Goal: Task Accomplishment & Management: Use online tool/utility

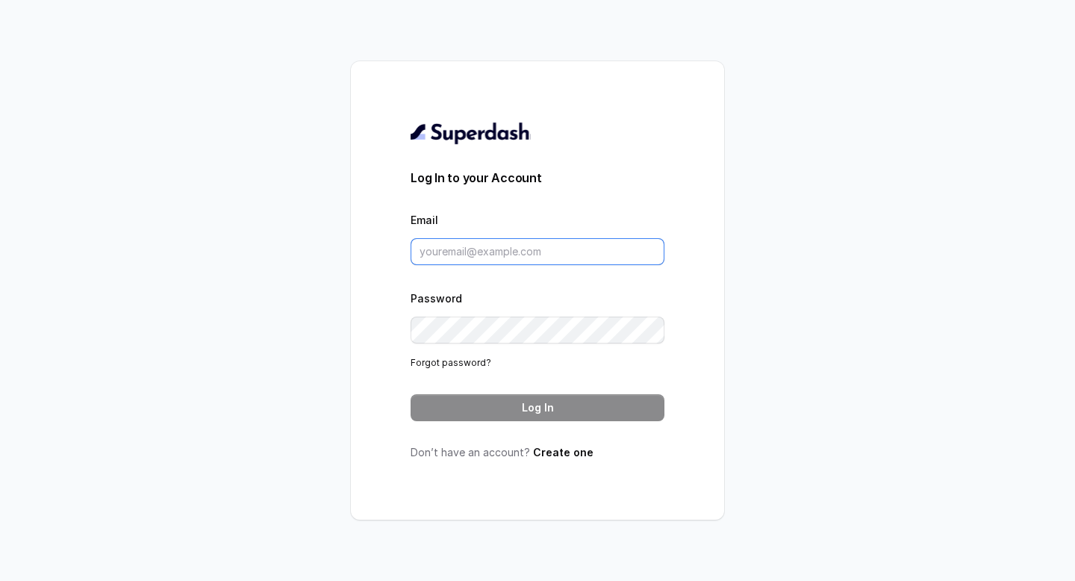
click at [482, 249] on input "Email" at bounding box center [537, 251] width 254 height 27
paste input "mailto:[EMAIL_ADDRESS][DOMAIN_NAME]"
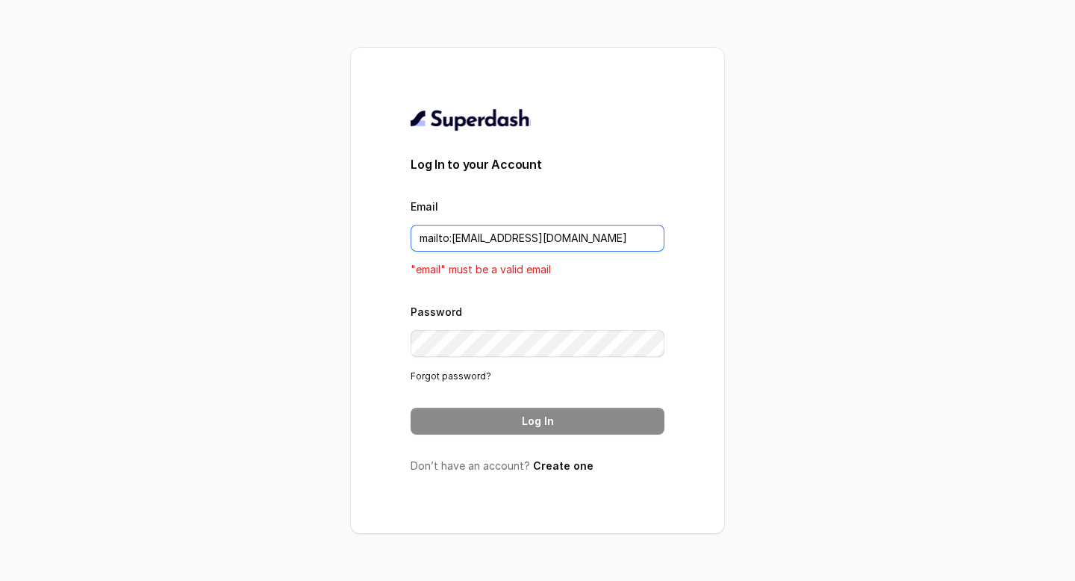
drag, startPoint x: 454, startPoint y: 237, endPoint x: 371, endPoint y: 235, distance: 82.9
click at [371, 235] on div "Log In to your Account Email mailto:[EMAIL_ADDRESS][DOMAIN_NAME] "email" must b…" at bounding box center [537, 290] width 373 height 485
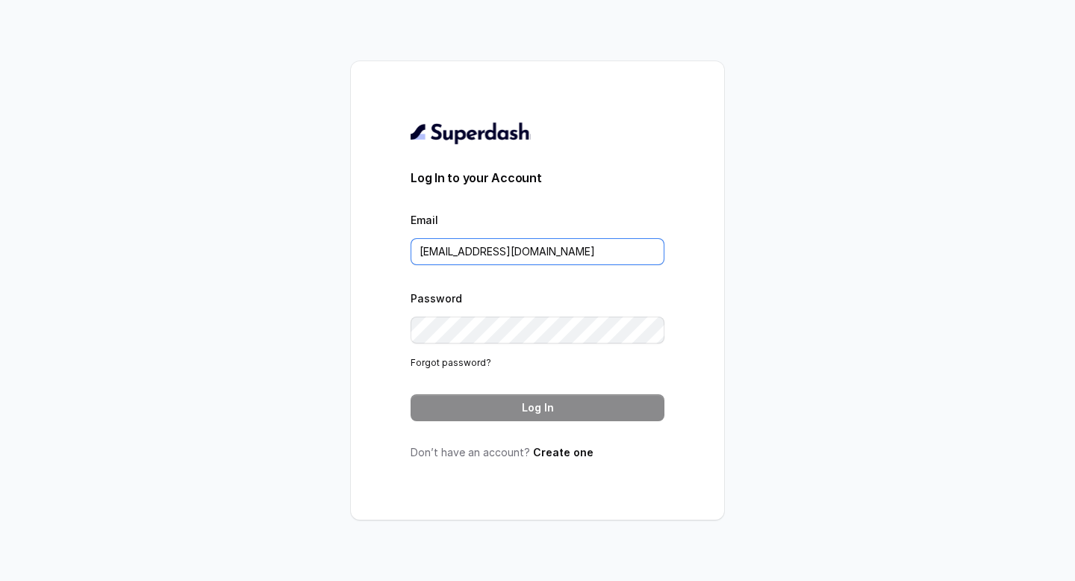
type input "[EMAIL_ADDRESS][DOMAIN_NAME]"
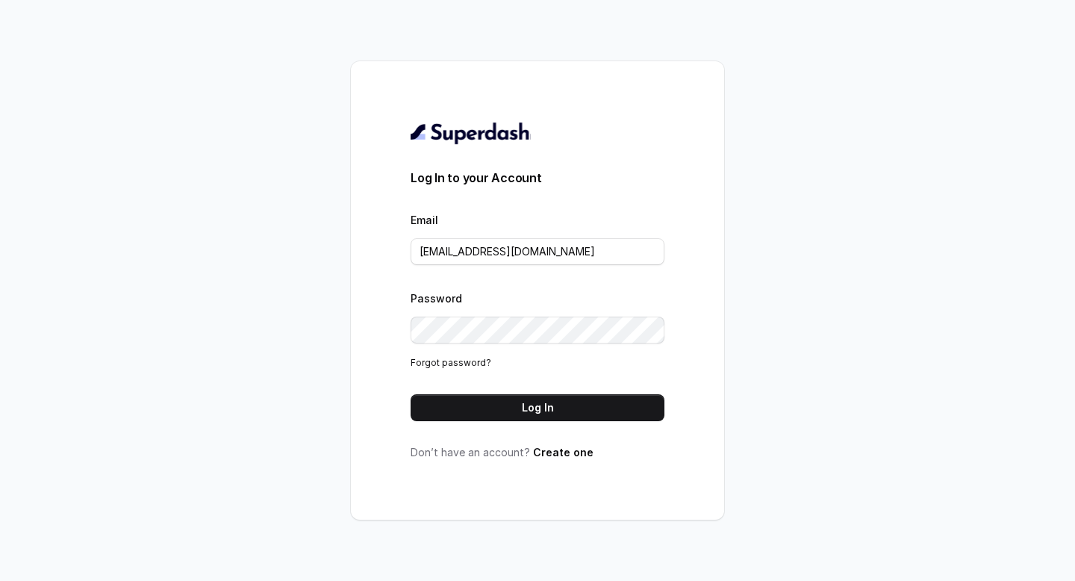
click at [575, 413] on button "Log In" at bounding box center [537, 407] width 254 height 27
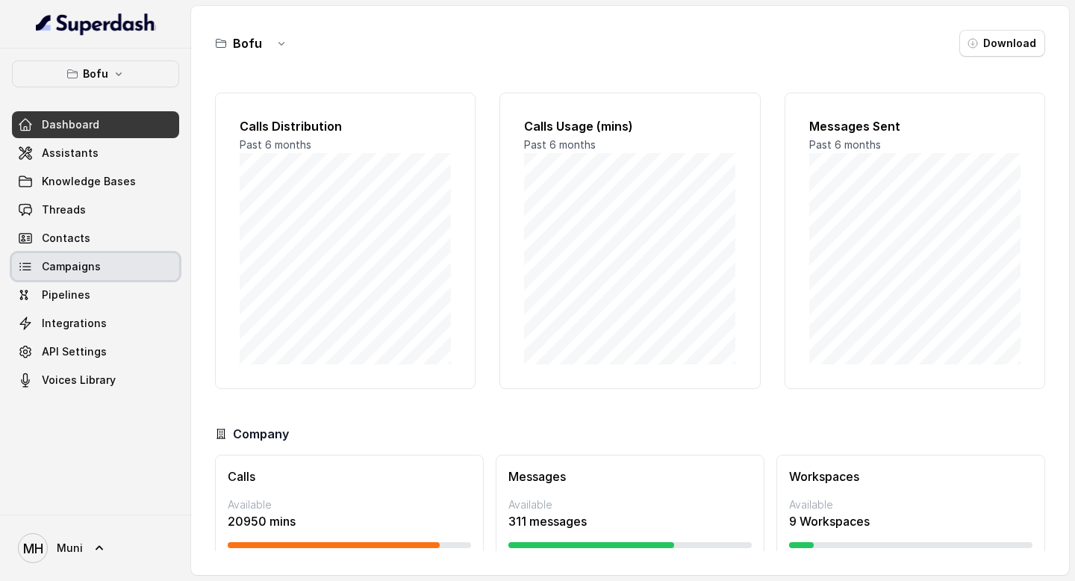
click at [127, 262] on link "Campaigns" at bounding box center [95, 266] width 167 height 27
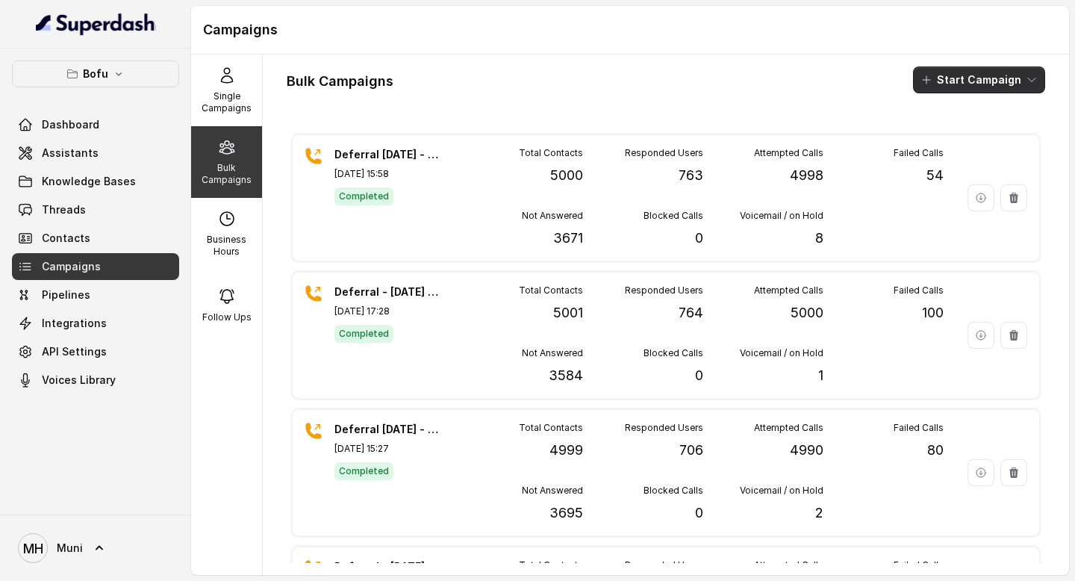
click at [987, 85] on button "Start Campaign" at bounding box center [979, 79] width 132 height 27
click at [981, 143] on div "Call" at bounding box center [958, 138] width 72 height 15
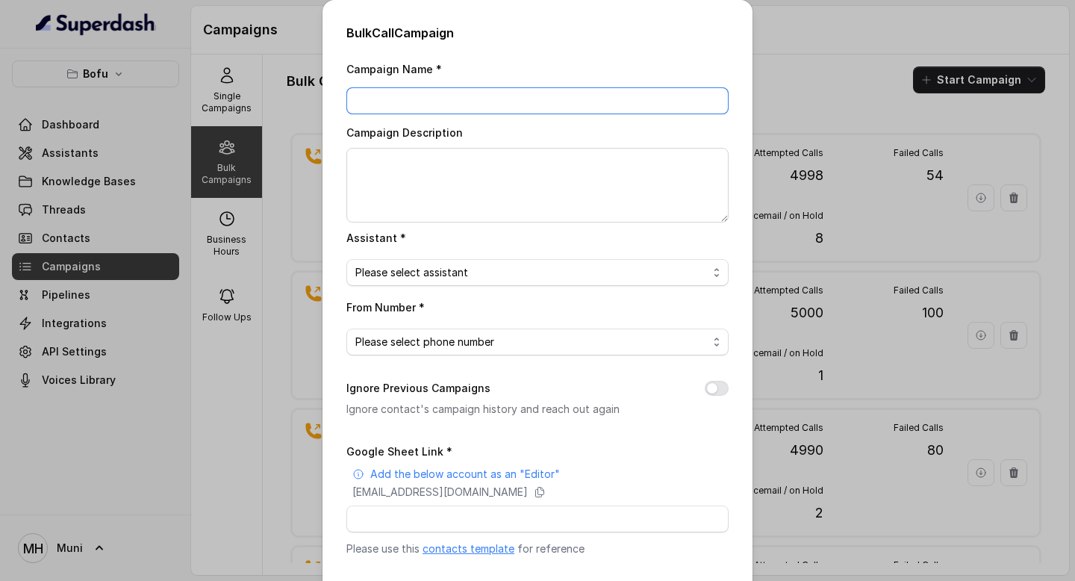
click at [482, 94] on input "Campaign Name *" at bounding box center [537, 100] width 382 height 27
click at [603, 274] on span "Please select assistant" at bounding box center [531, 272] width 352 height 18
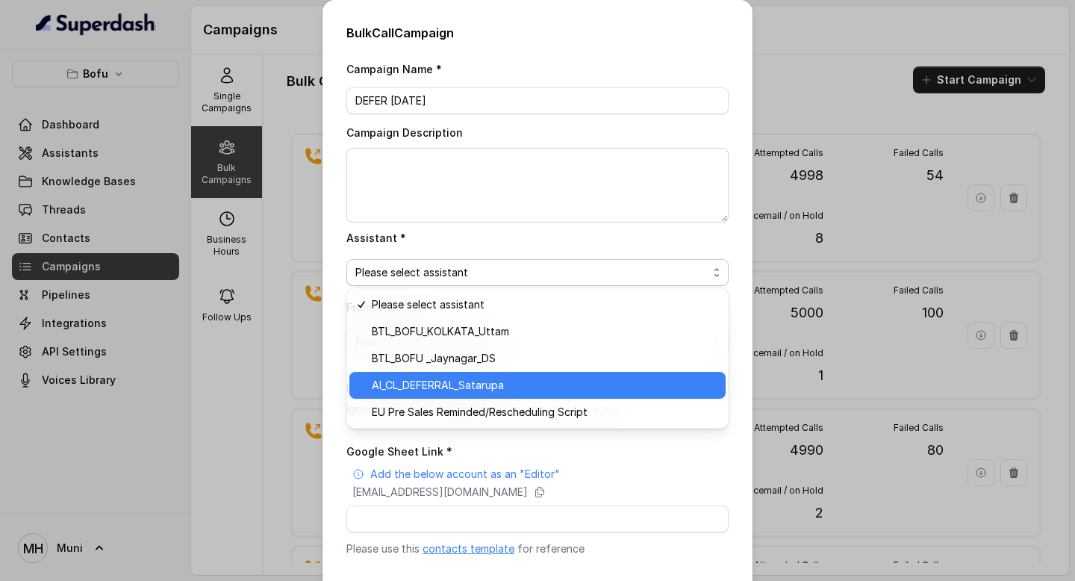
click at [599, 387] on span "AI_CL_DEFERRAL_Satarupa" at bounding box center [544, 385] width 345 height 18
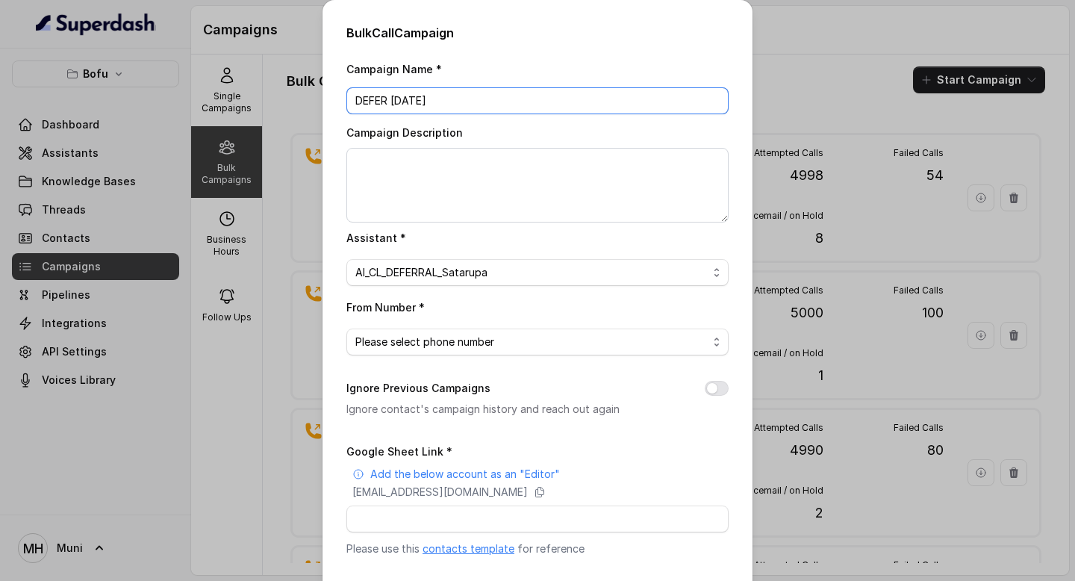
click at [565, 94] on input "DEFER 14 OCT" at bounding box center [537, 100] width 382 height 27
type input "DEFER 14 OCT BATCH2"
click at [528, 344] on span "Please select phone number" at bounding box center [531, 342] width 352 height 18
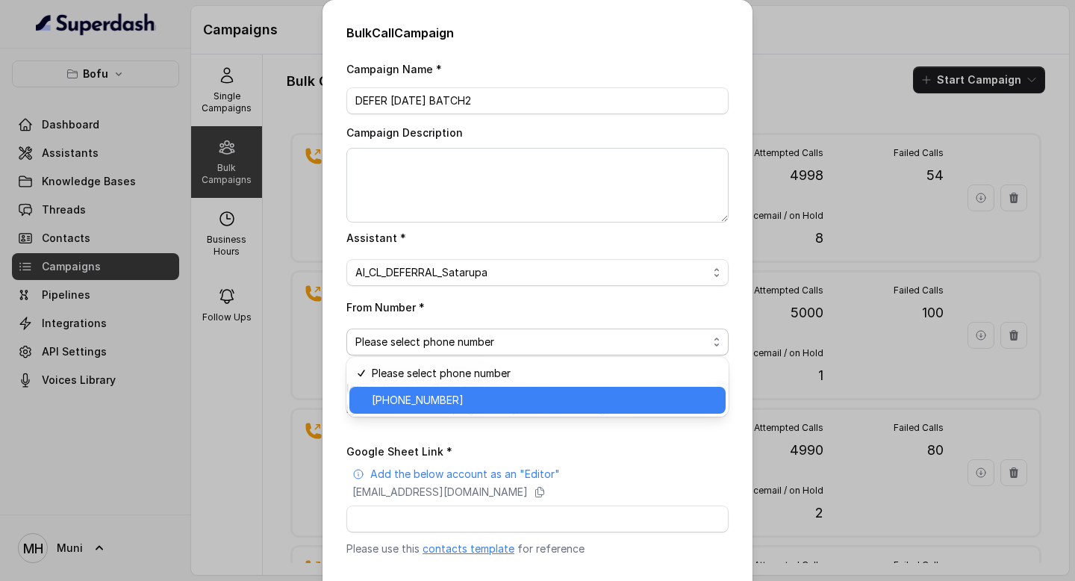
click at [534, 402] on span "+918035315424" at bounding box center [544, 400] width 345 height 18
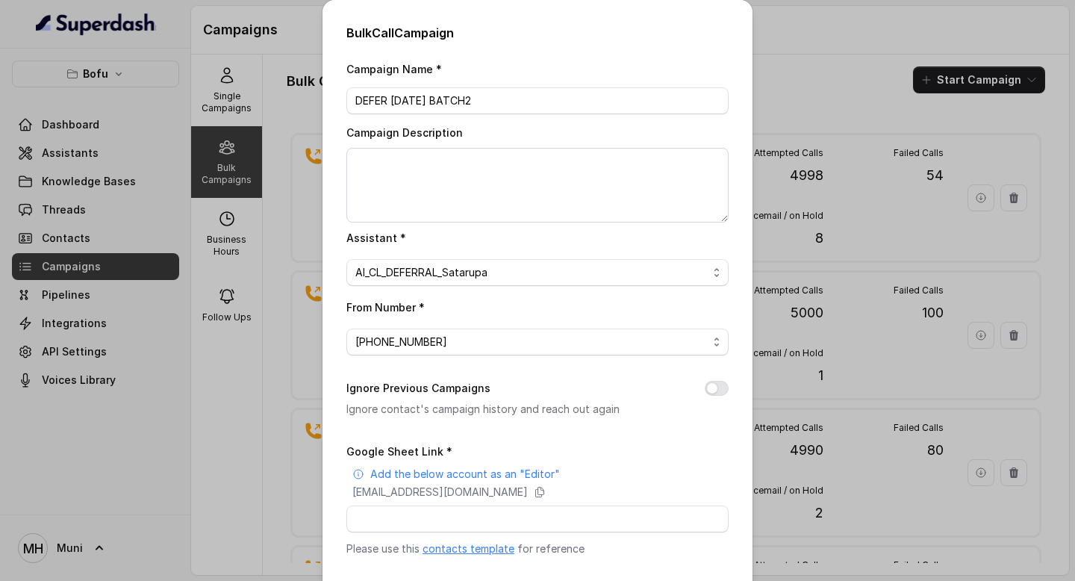
scroll to position [141, 0]
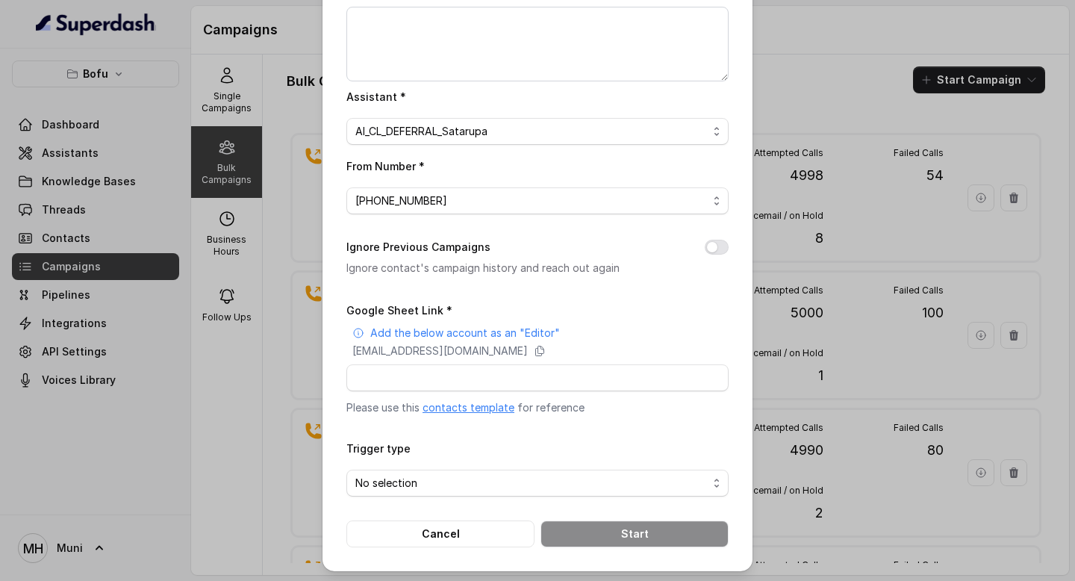
click at [492, 332] on p "Add the below account as an "Editor"" at bounding box center [465, 332] width 190 height 15
click at [483, 402] on link "contacts template" at bounding box center [468, 407] width 92 height 13
click at [544, 347] on icon at bounding box center [540, 351] width 8 height 10
click at [507, 382] on input "Google Sheet Link *" at bounding box center [537, 377] width 382 height 27
paste input "https://docs.google.com/spreadsheets/d/1vXZXWN97-7zIfiUPwn4ZBE9d7f7ENpCiMfGRX16…"
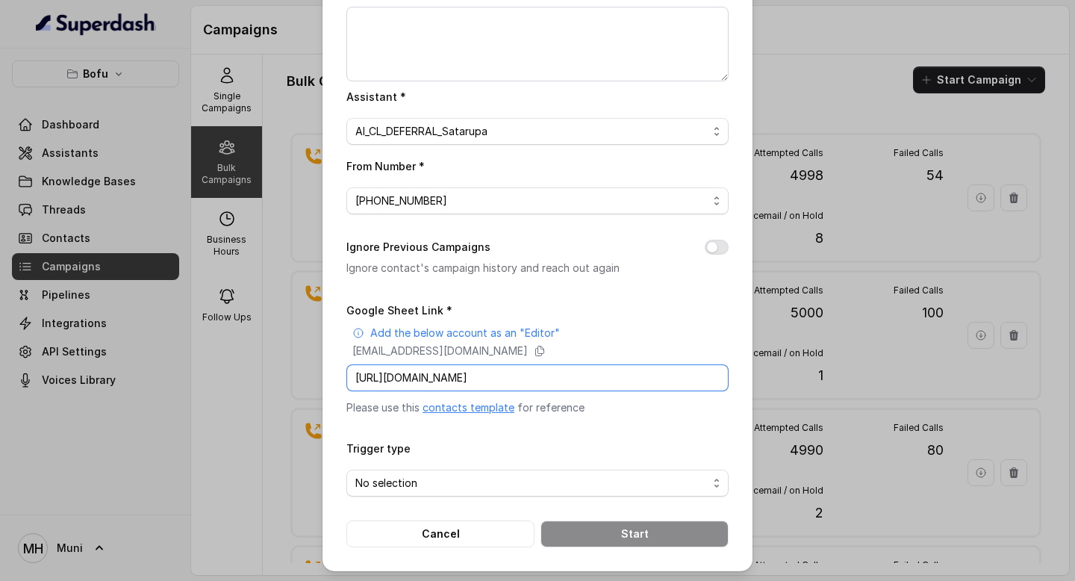
scroll to position [0, 206]
type input "https://docs.google.com/spreadsheets/d/1vXZXWN97-7zIfiUPwn4ZBE9d7f7ENpCiMfGRX16…"
click at [540, 478] on span "No selection" at bounding box center [531, 483] width 352 height 18
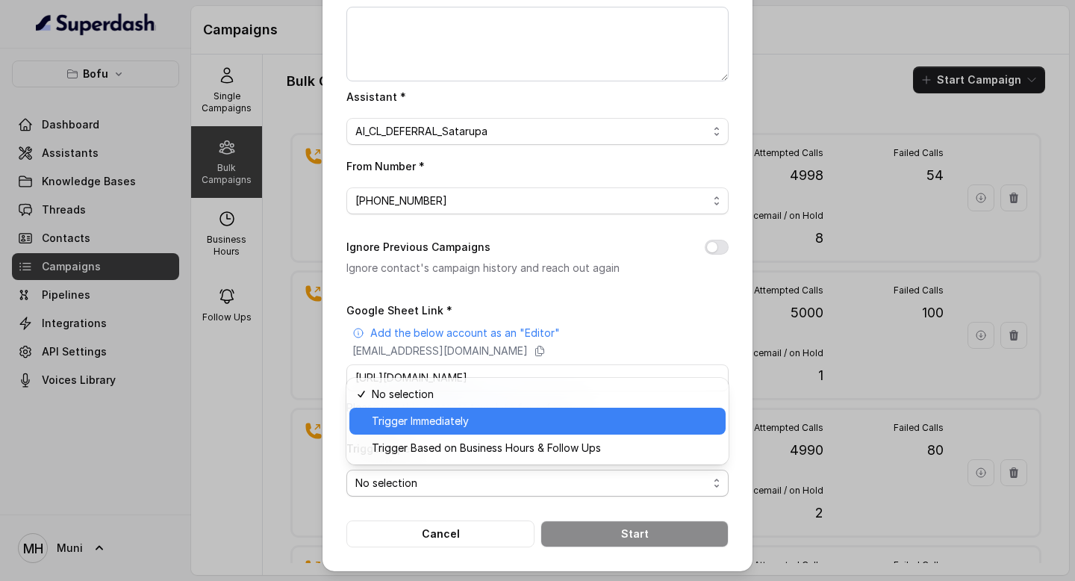
click at [545, 428] on span "Trigger Immediately" at bounding box center [544, 421] width 345 height 18
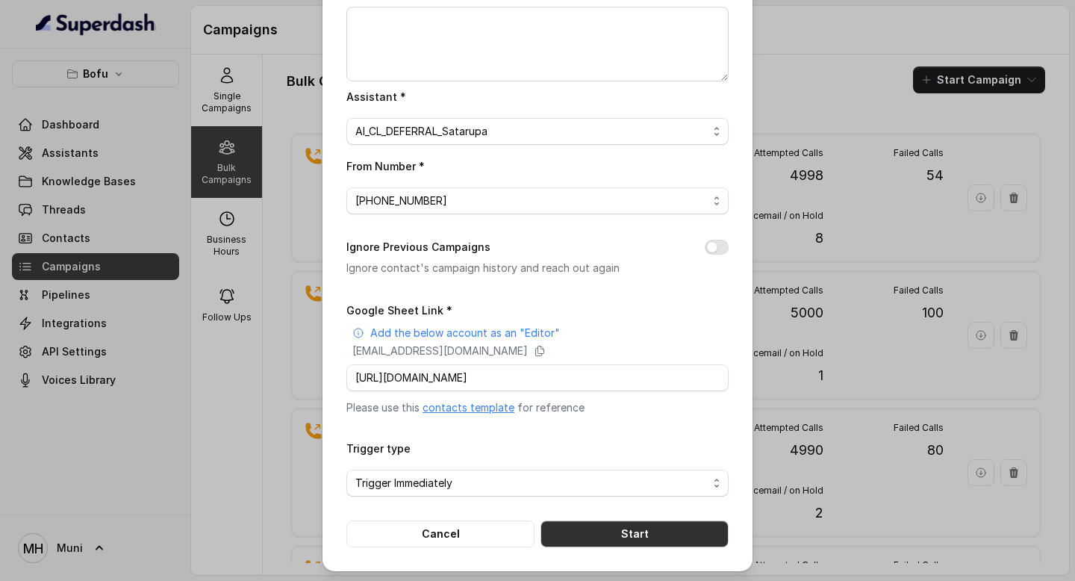
click at [638, 536] on button "Start" at bounding box center [634, 533] width 188 height 27
